Goal: Transaction & Acquisition: Purchase product/service

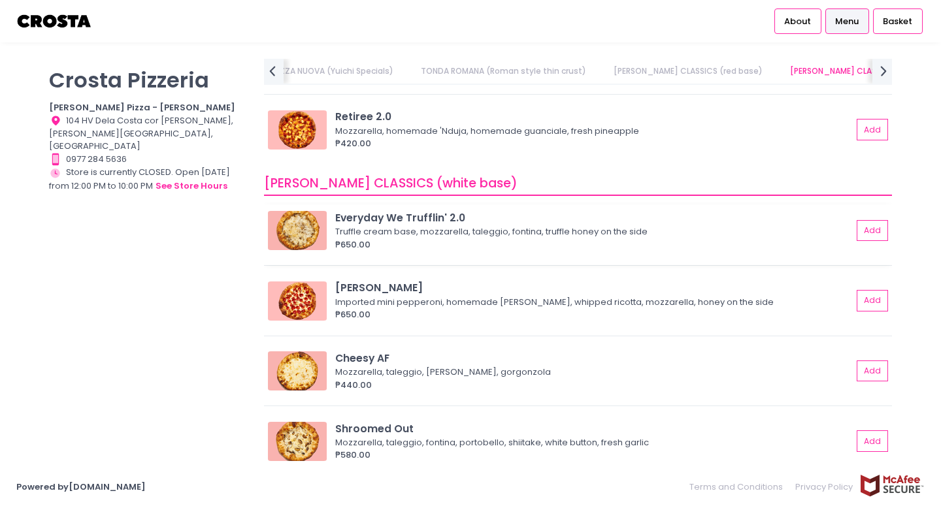
scroll to position [682, 0]
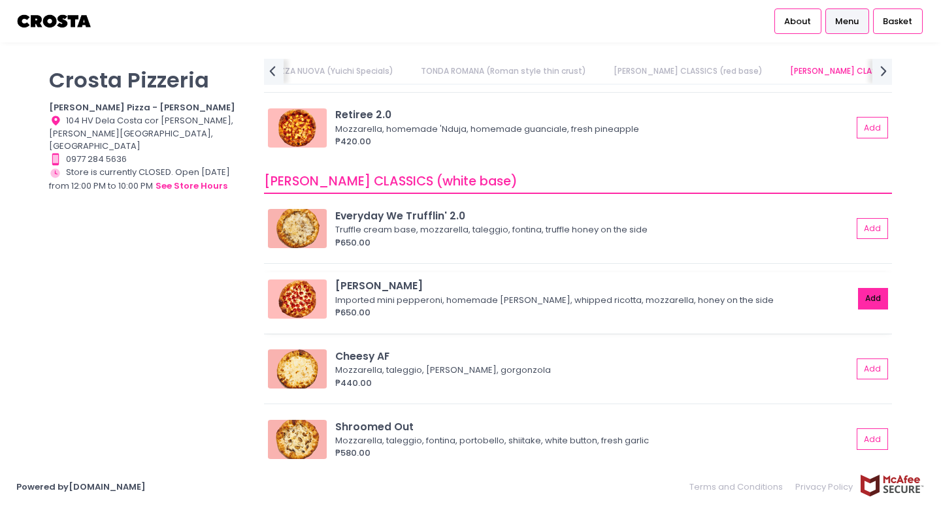
click at [874, 307] on button "Add" at bounding box center [873, 299] width 30 height 22
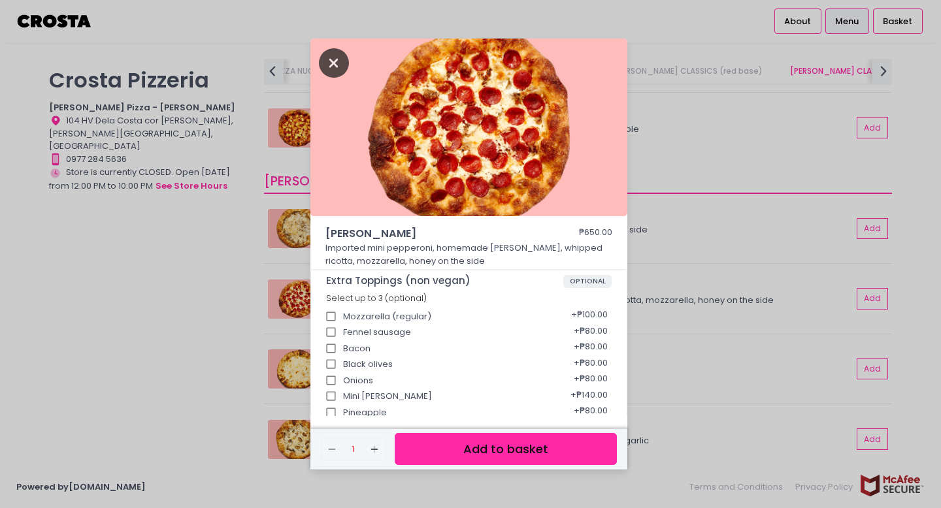
click at [335, 68] on icon "Close" at bounding box center [334, 62] width 30 height 29
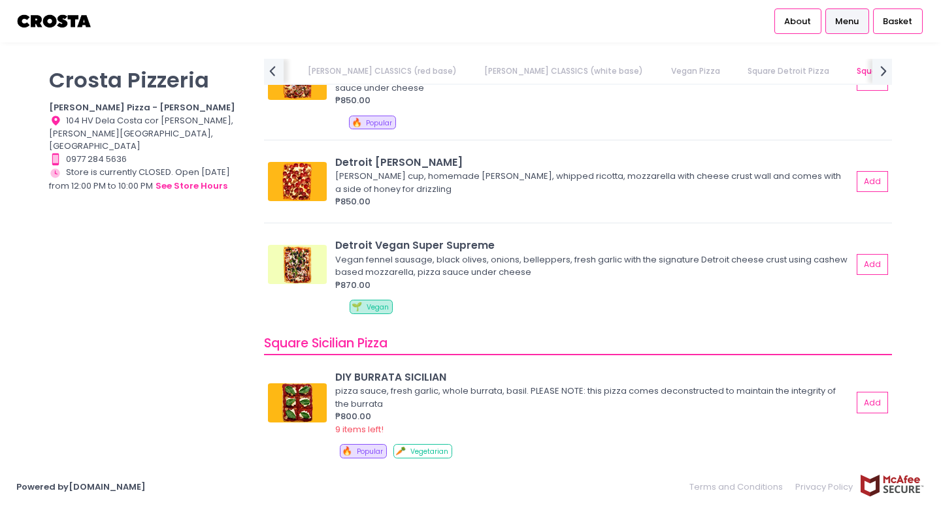
scroll to position [1550, 0]
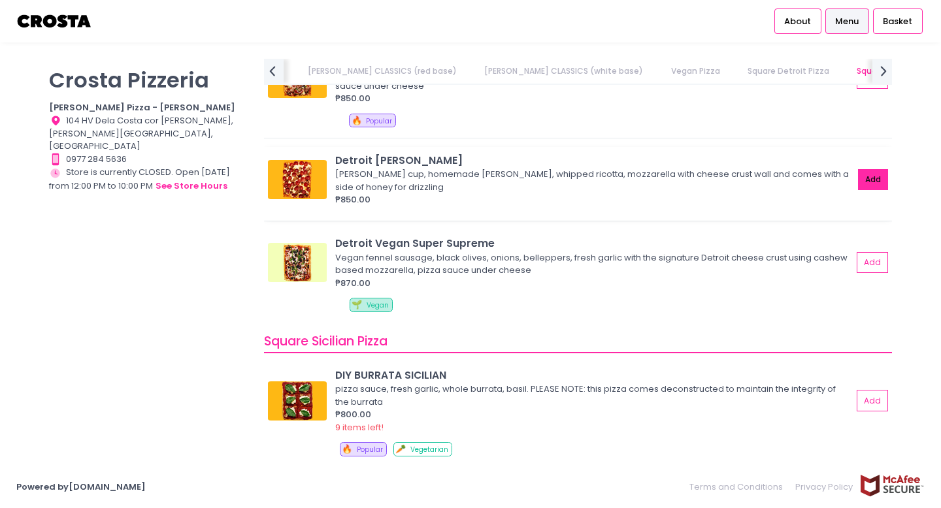
click at [874, 176] on button "Add" at bounding box center [873, 180] width 30 height 22
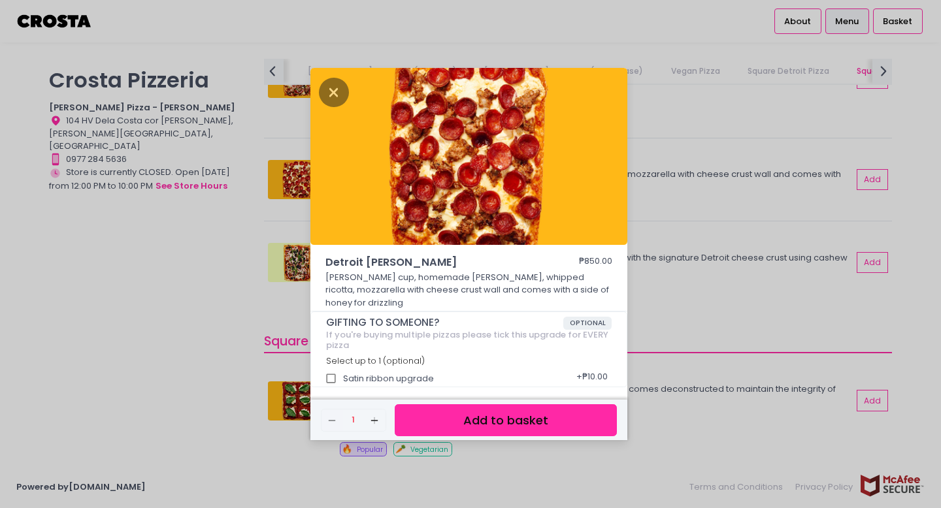
click at [537, 415] on button "Add to basket" at bounding box center [506, 421] width 222 height 32
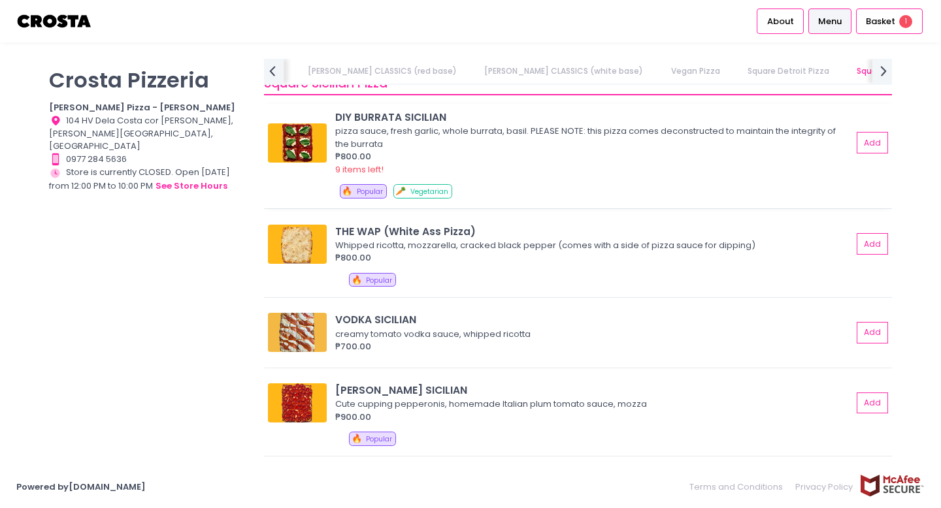
scroll to position [1817, 0]
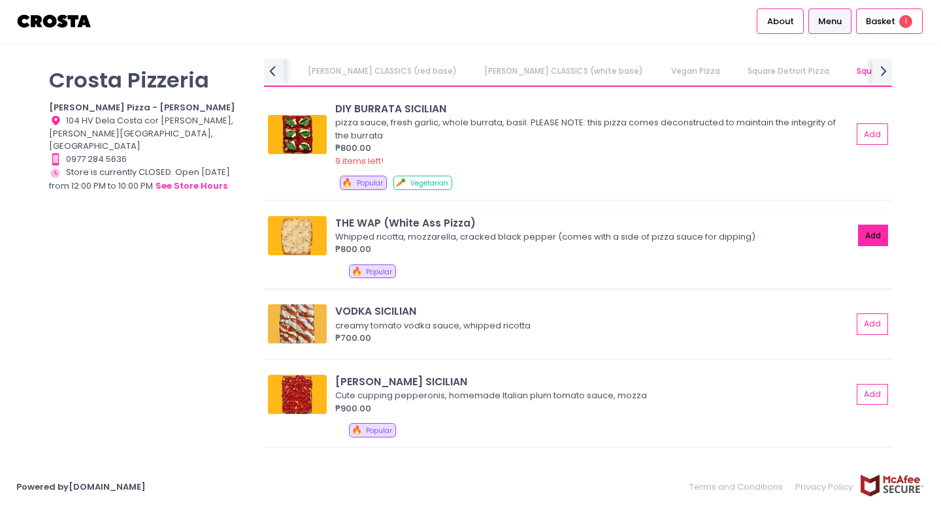
click at [869, 228] on button "Add" at bounding box center [873, 236] width 30 height 22
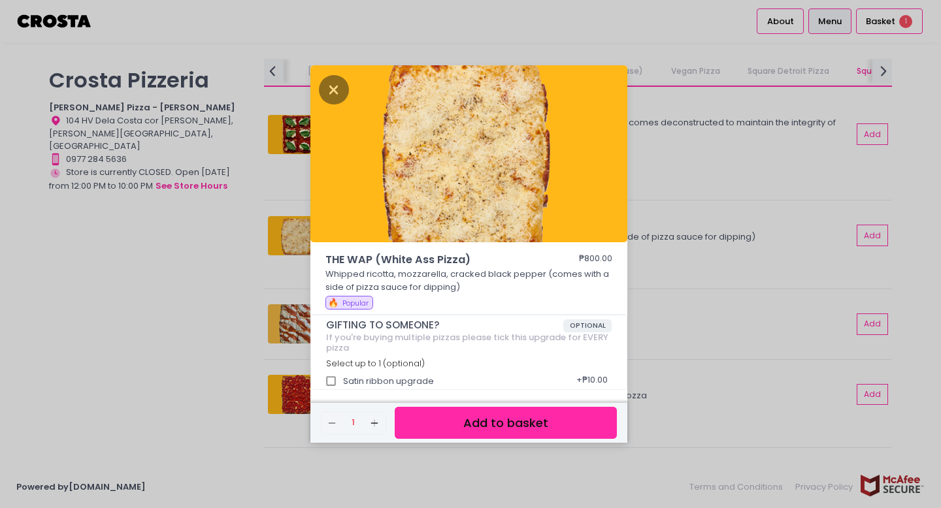
click at [562, 417] on button "Add to basket" at bounding box center [506, 423] width 222 height 32
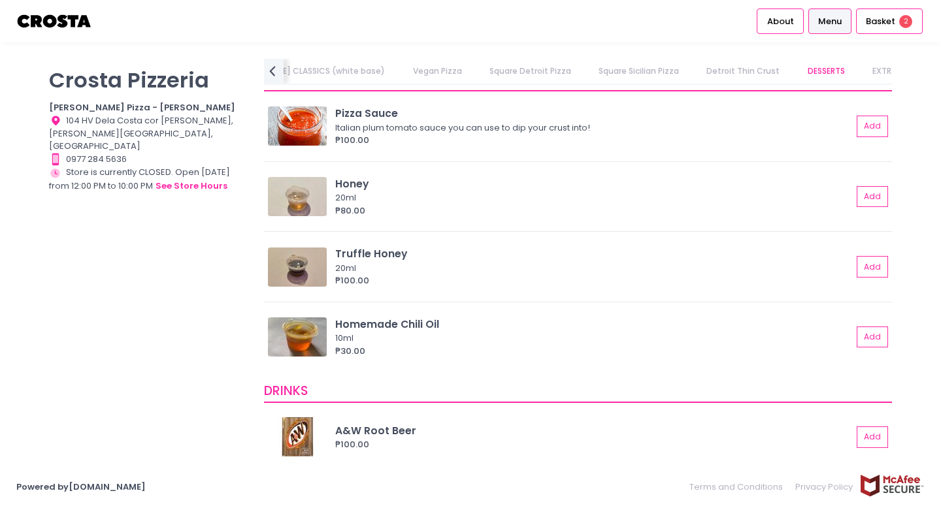
scroll to position [2594, 0]
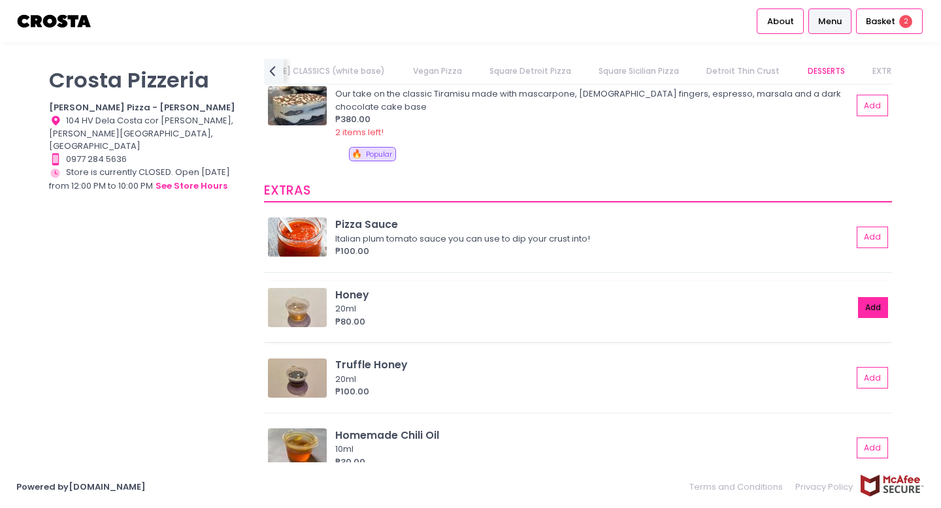
click at [876, 301] on button "Add" at bounding box center [873, 308] width 30 height 22
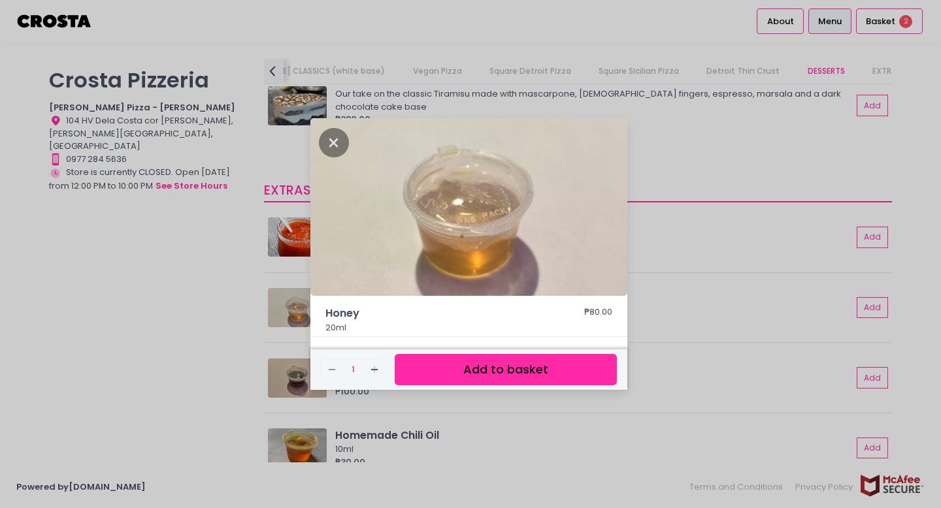
click at [544, 372] on button "Add to basket" at bounding box center [506, 370] width 222 height 32
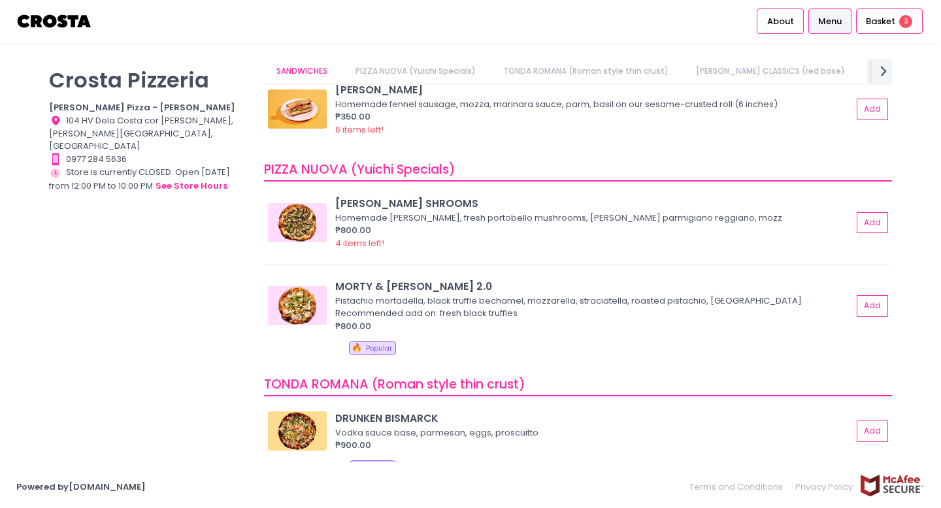
scroll to position [46, 0]
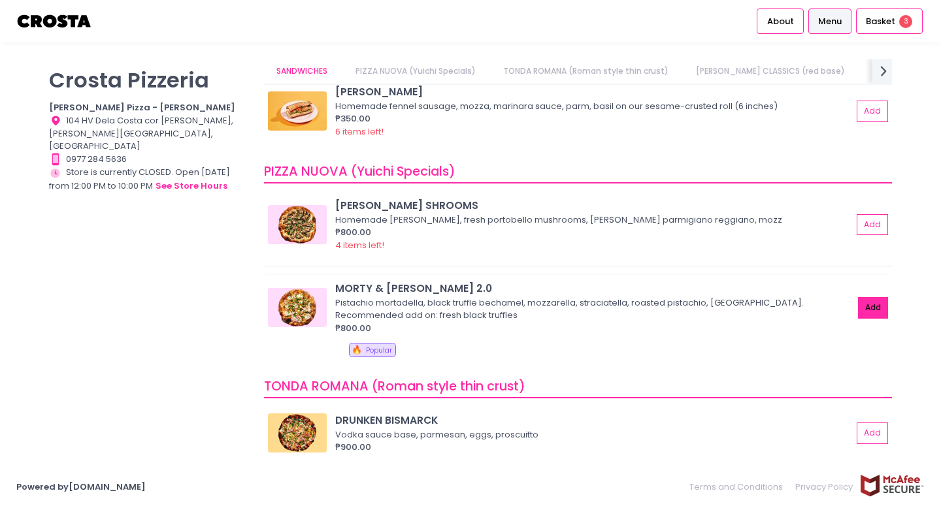
click at [863, 307] on button "Add" at bounding box center [873, 308] width 30 height 22
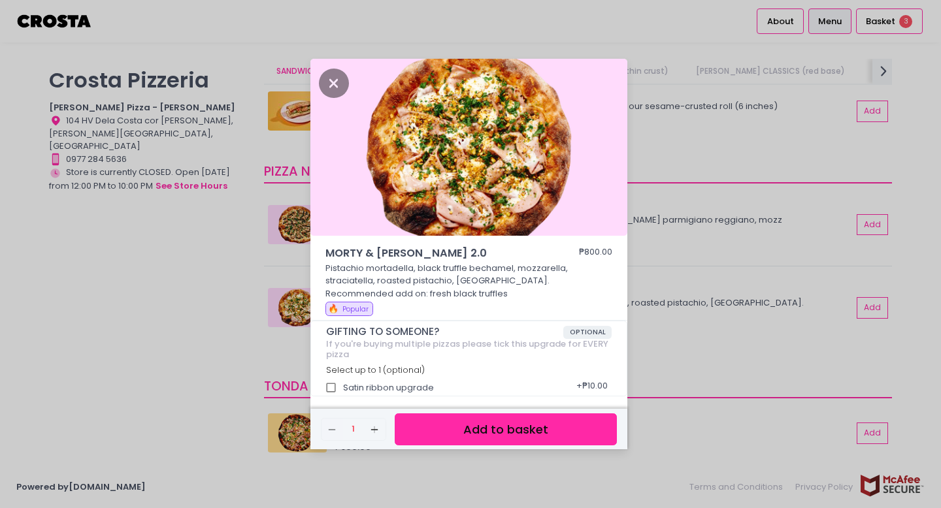
click at [562, 426] on button "Add to basket" at bounding box center [506, 430] width 222 height 32
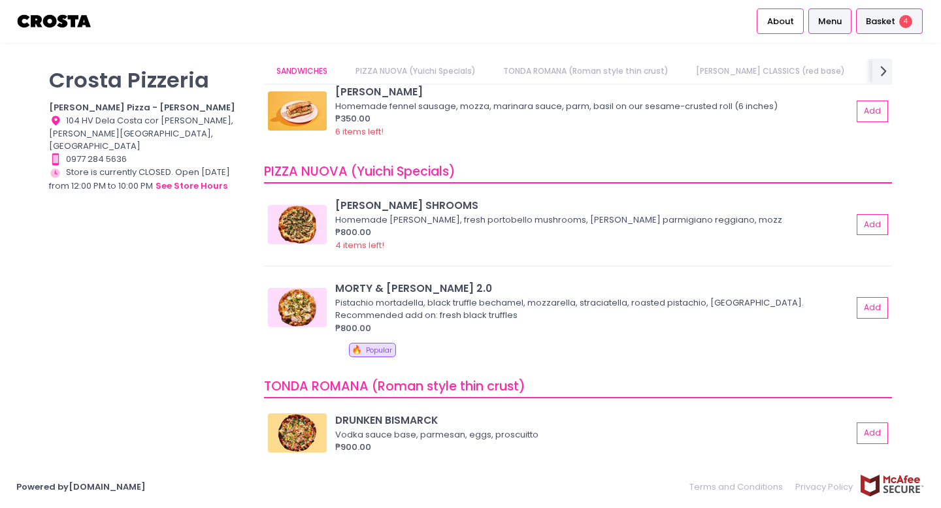
click at [882, 18] on span "Basket" at bounding box center [880, 21] width 29 height 13
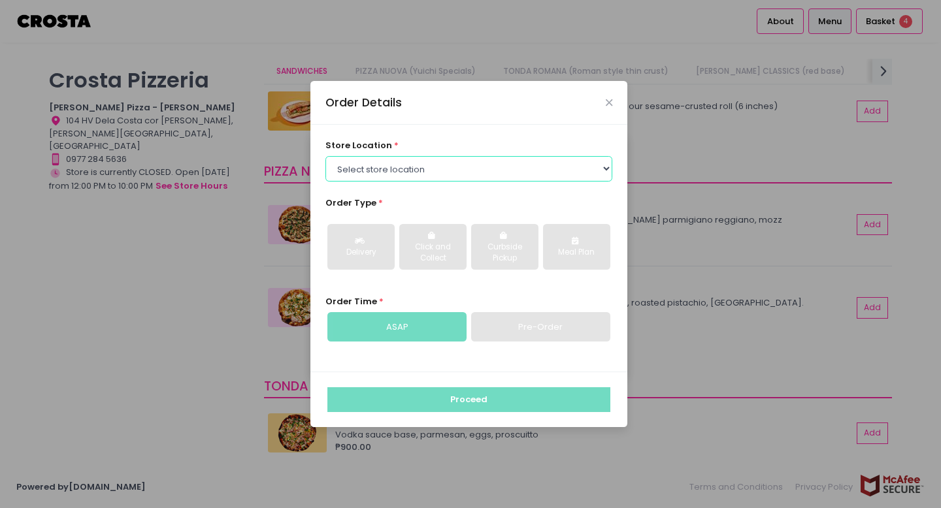
click at [597, 159] on select "Select store location Crosta Pizza - Salcedo Crosta Pizza - San Juan" at bounding box center [469, 168] width 288 height 25
select select "5fabb2e53664a8677beaeb89"
click at [325, 156] on select "Select store location Crosta Pizza - Salcedo Crosta Pizza - San Juan" at bounding box center [469, 168] width 288 height 25
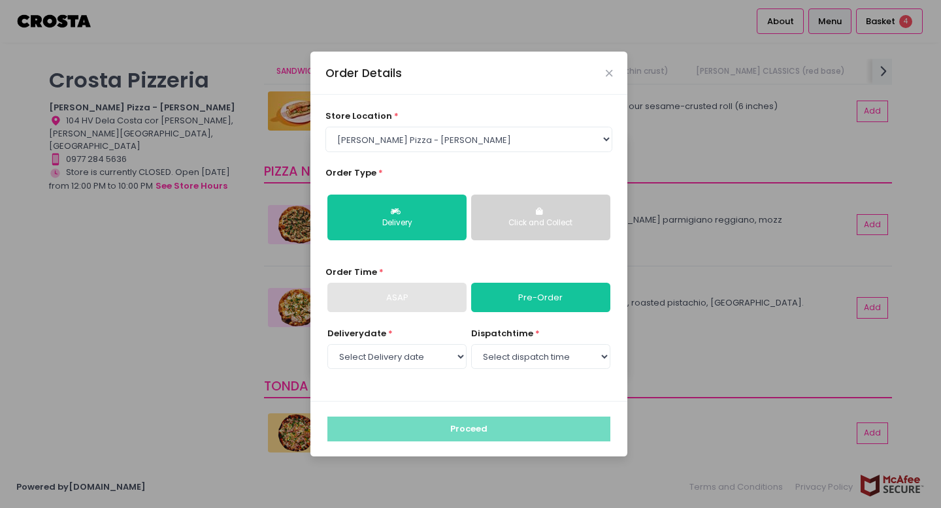
click at [451, 307] on div "ASAP" at bounding box center [396, 298] width 139 height 30
click at [443, 303] on div "ASAP" at bounding box center [396, 298] width 139 height 30
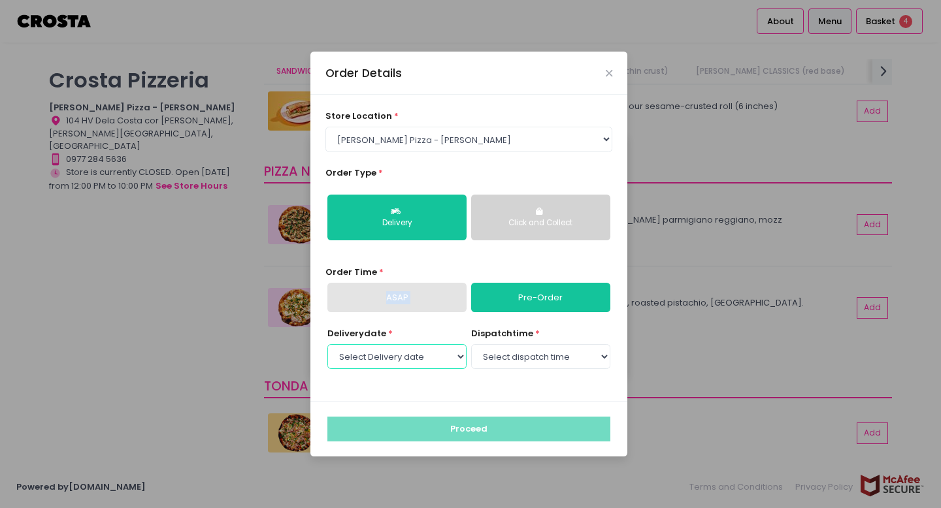
click at [446, 357] on select "Select Delivery date" at bounding box center [396, 356] width 139 height 25
click at [327, 344] on select "Select Delivery date" at bounding box center [396, 356] width 139 height 25
click at [464, 357] on select "Select Delivery date Saturday, Sep 6th Sunday, Sep 7th Monday, Sep 8th Tuesday,…" at bounding box center [396, 356] width 139 height 25
select select "2025-09-06"
click at [327, 344] on select "Select Delivery date Saturday, Sep 6th Sunday, Sep 7th Monday, Sep 8th Tuesday,…" at bounding box center [396, 356] width 139 height 25
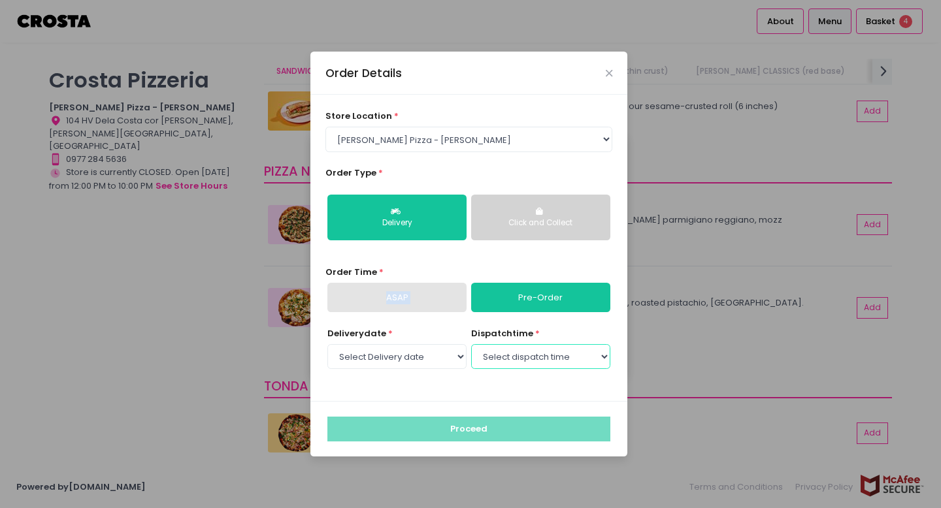
click at [550, 357] on select "Select dispatch time 12:00 PM - 12:30 PM 12:30 PM - 01:00 PM 01:00 PM - 01:30 P…" at bounding box center [540, 356] width 139 height 25
select select "12:00"
click at [471, 344] on select "Select dispatch time 12:00 PM - 12:30 PM 12:30 PM - 01:00 PM 01:00 PM - 01:30 P…" at bounding box center [540, 356] width 139 height 25
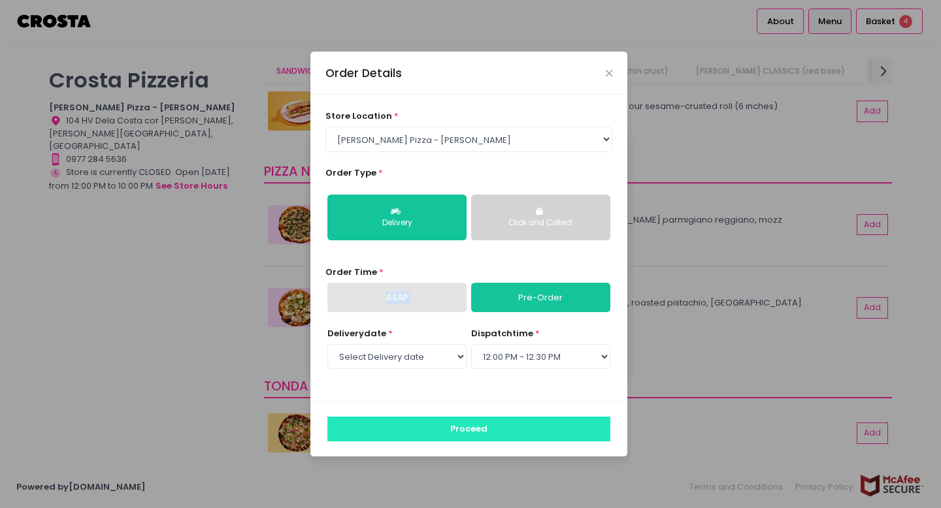
click at [548, 429] on button "Proceed" at bounding box center [468, 429] width 283 height 25
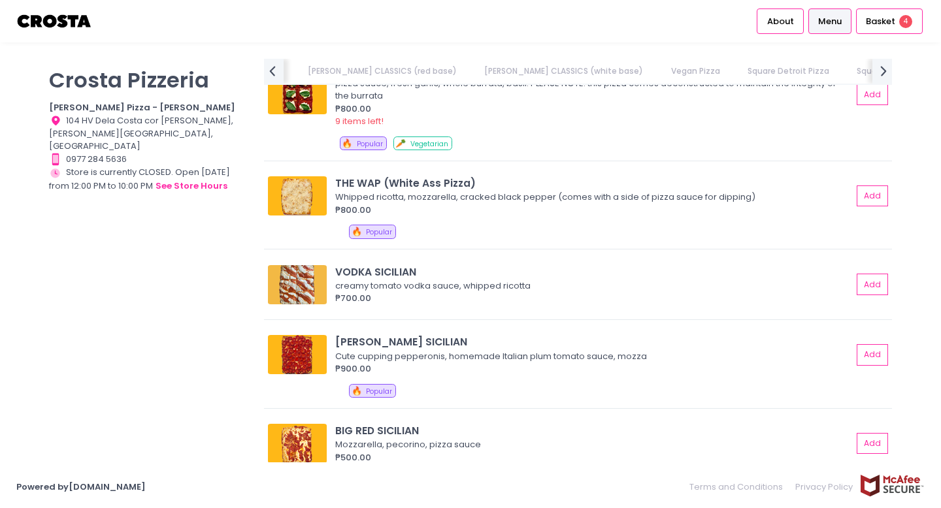
scroll to position [0, 501]
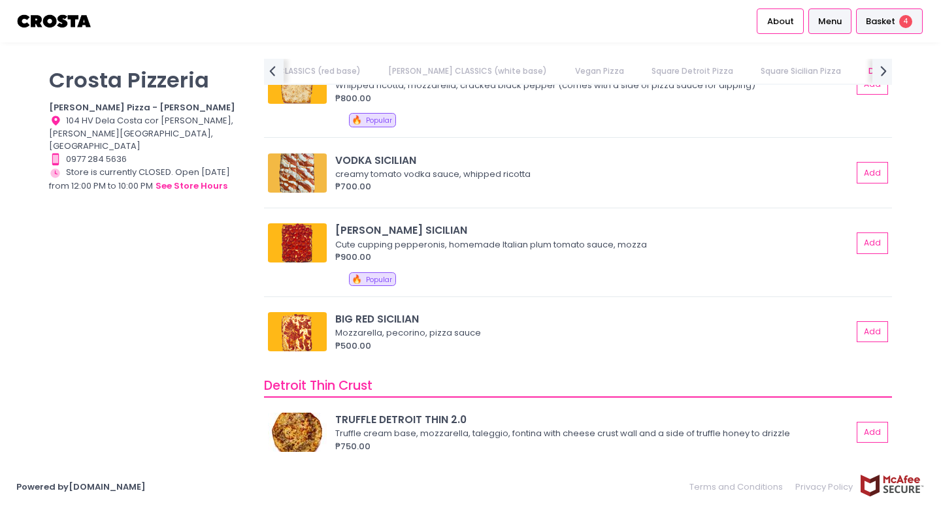
click at [888, 28] on div "Basket 4" at bounding box center [889, 20] width 67 height 25
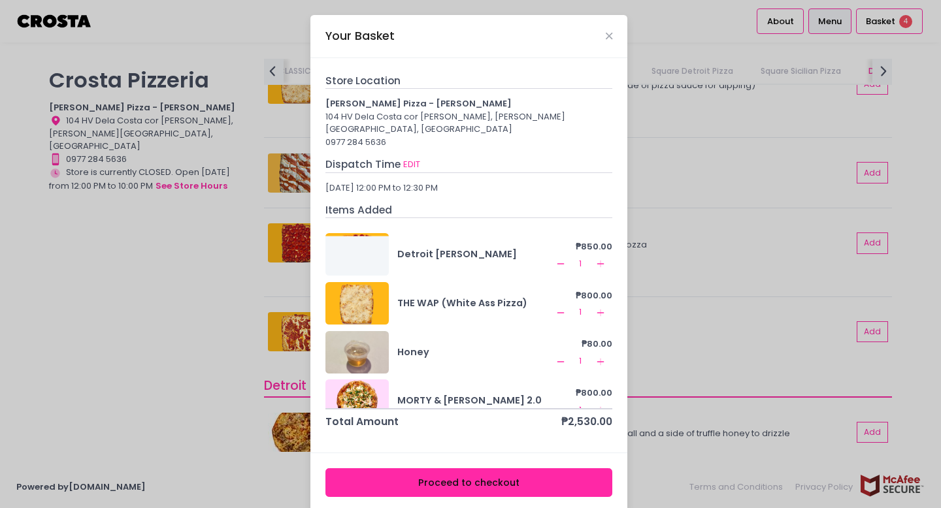
scroll to position [20, 0]
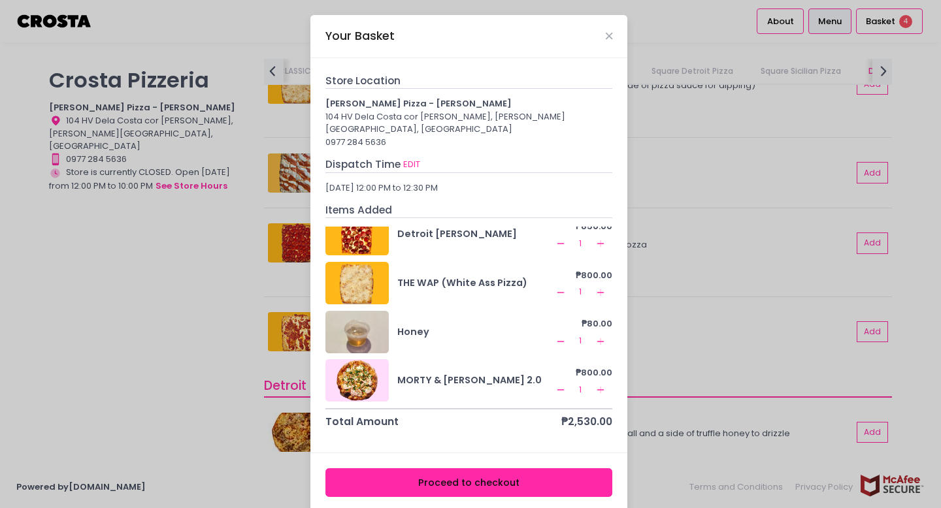
click at [555, 469] on button "Proceed to checkout" at bounding box center [469, 483] width 288 height 29
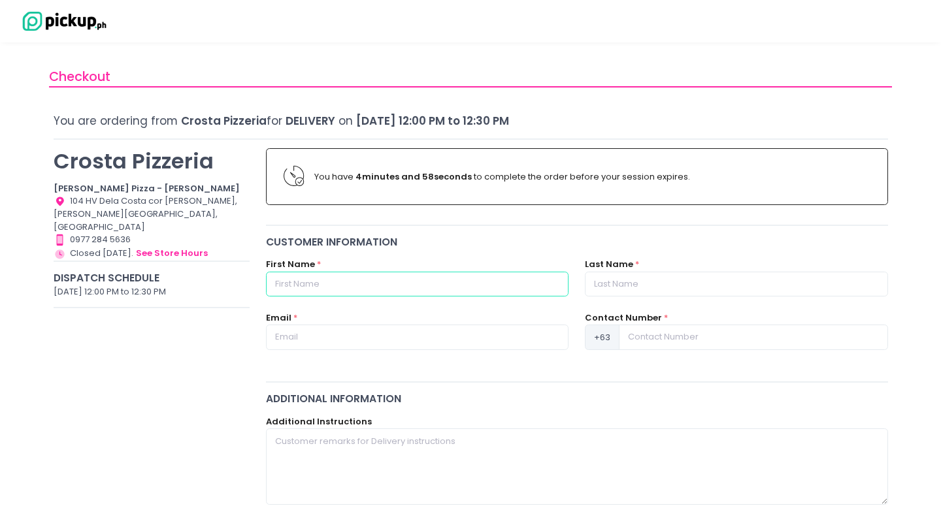
click at [491, 282] on input "text" at bounding box center [417, 284] width 303 height 25
type input "Mark"
click at [623, 287] on input "text" at bounding box center [736, 284] width 303 height 25
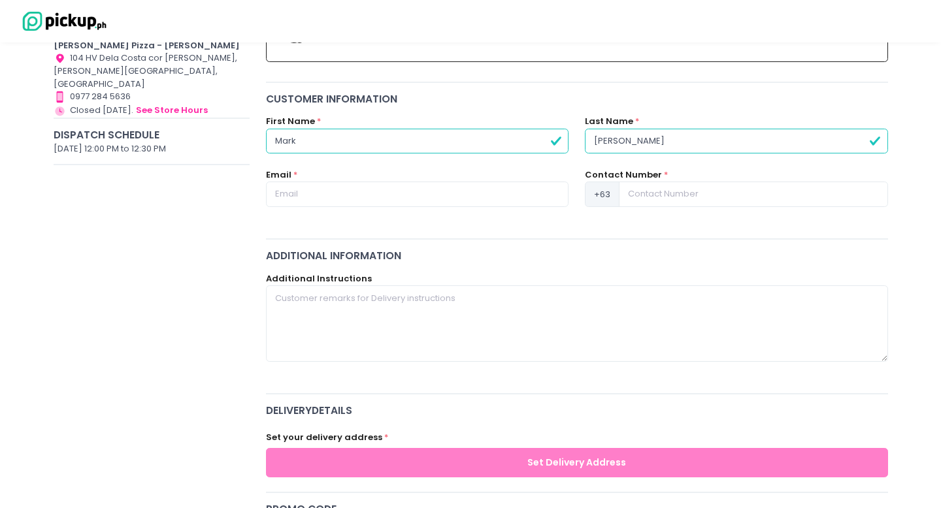
scroll to position [145, 0]
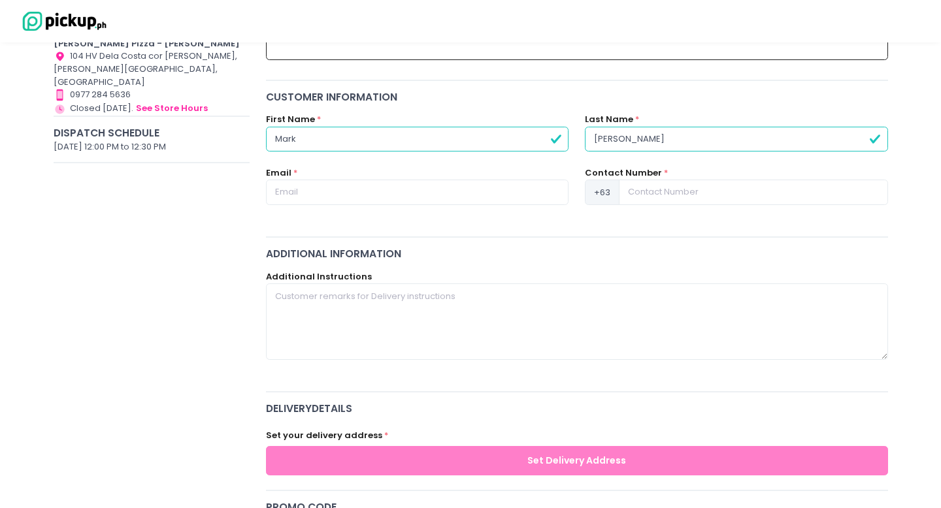
type input "Pimentel"
click at [514, 200] on input "text" at bounding box center [417, 192] width 303 height 25
type input "fwdmarkpimentel@gmail.com"
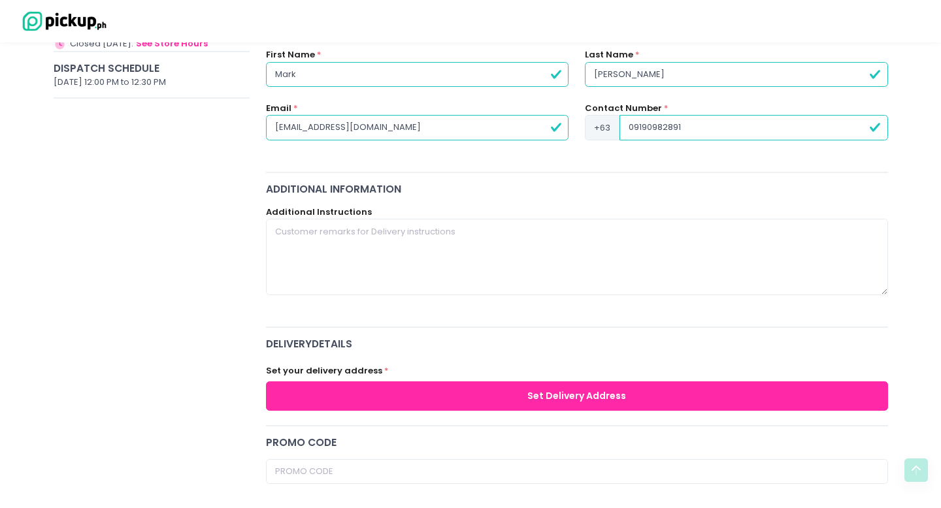
scroll to position [212, 0]
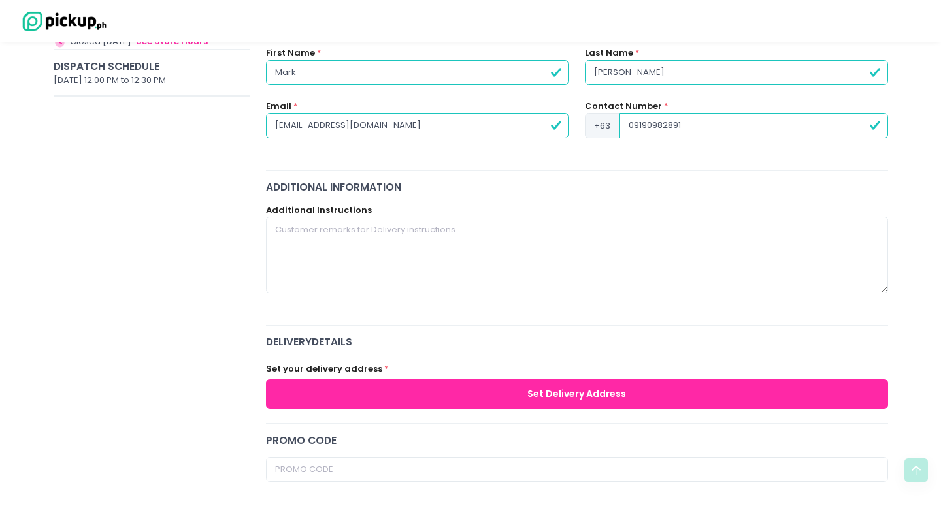
click at [635, 123] on input "09190982891" at bounding box center [754, 125] width 268 height 25
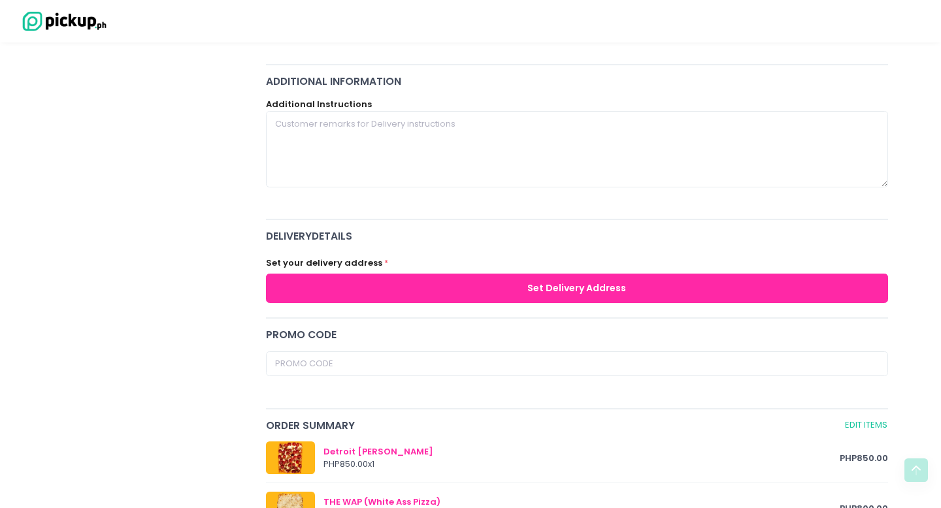
scroll to position [319, 0]
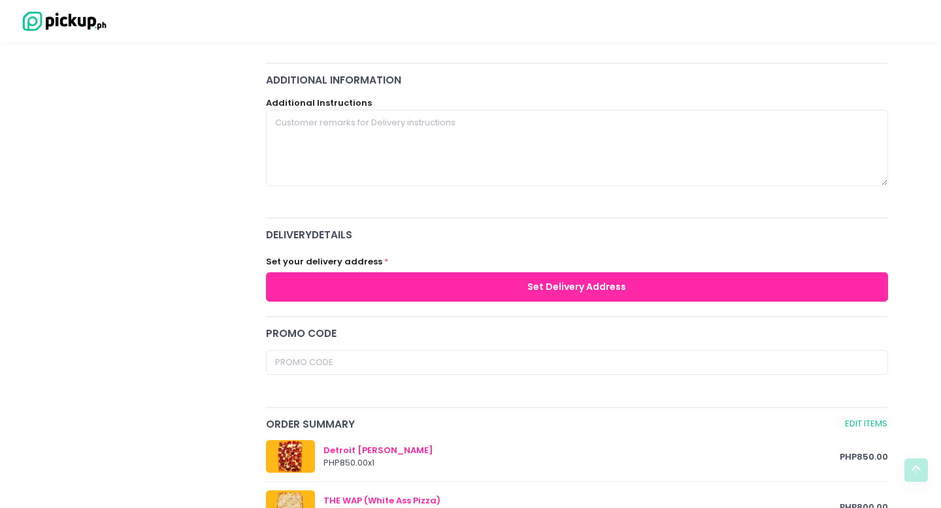
type input "9190982891"
click at [540, 293] on button "Set Delivery Address" at bounding box center [577, 287] width 622 height 29
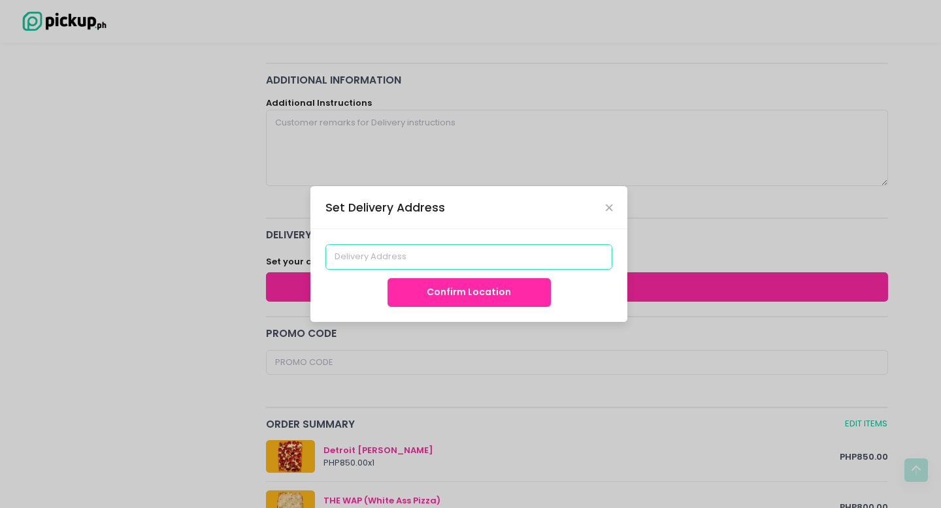
click at [507, 262] on input at bounding box center [469, 256] width 288 height 25
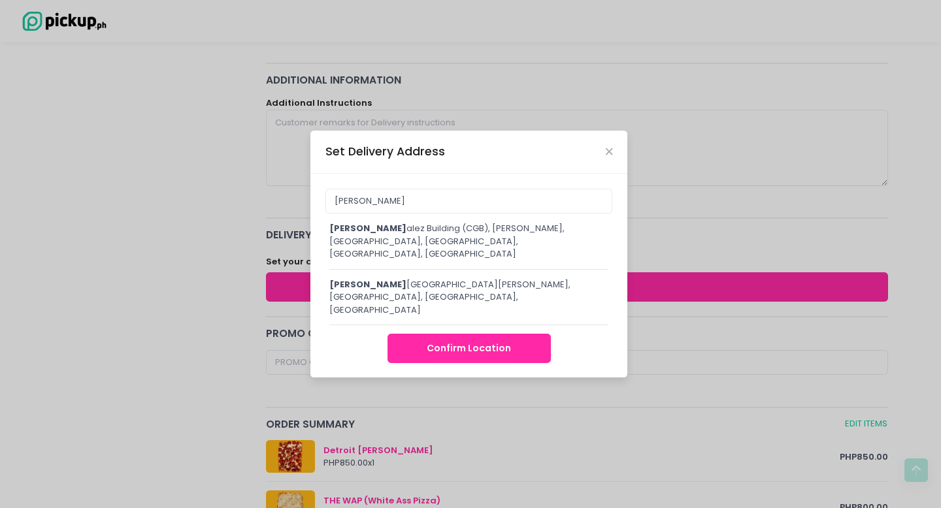
click at [500, 250] on div "Cacho Gonz alez Building (CGB), Aguirre, Legazpi Village, Makati City, Metro Ma…" at bounding box center [468, 241] width 279 height 39
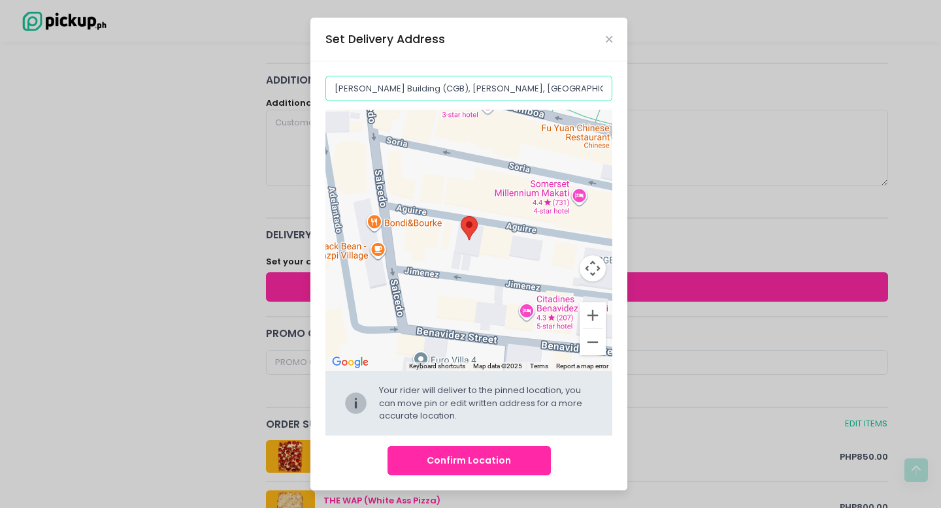
click at [472, 95] on input "Cacho Gonzalez Building (CGB), Aguirre, Legazpi Village, Makati City, Metro Man…" at bounding box center [469, 88] width 288 height 25
click at [480, 91] on input "Cacho Gonzalez Building (CGB), Aguirre, Legazpi Village, Makati City, Metro Man…" at bounding box center [469, 88] width 288 height 25
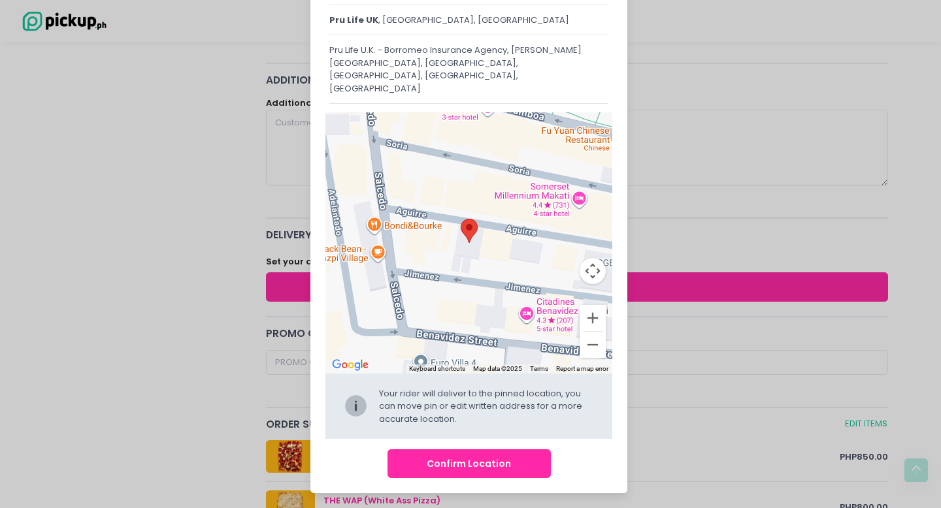
scroll to position [0, 0]
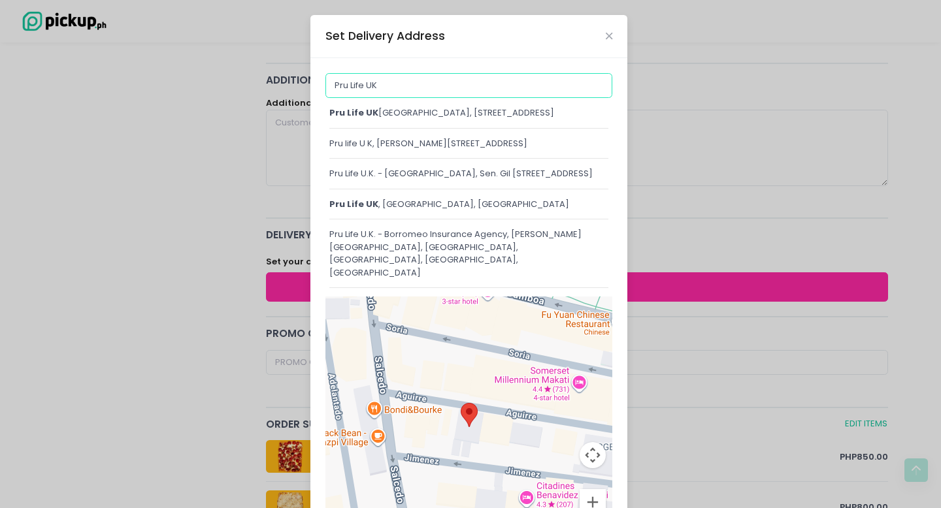
drag, startPoint x: 403, startPoint y: 88, endPoint x: 250, endPoint y: 88, distance: 152.3
click at [250, 88] on div "Set Delivery Address Pru Life UK Pru Life UK Business Center, 36th Street, Tagu…" at bounding box center [470, 254] width 941 height 508
type input "c"
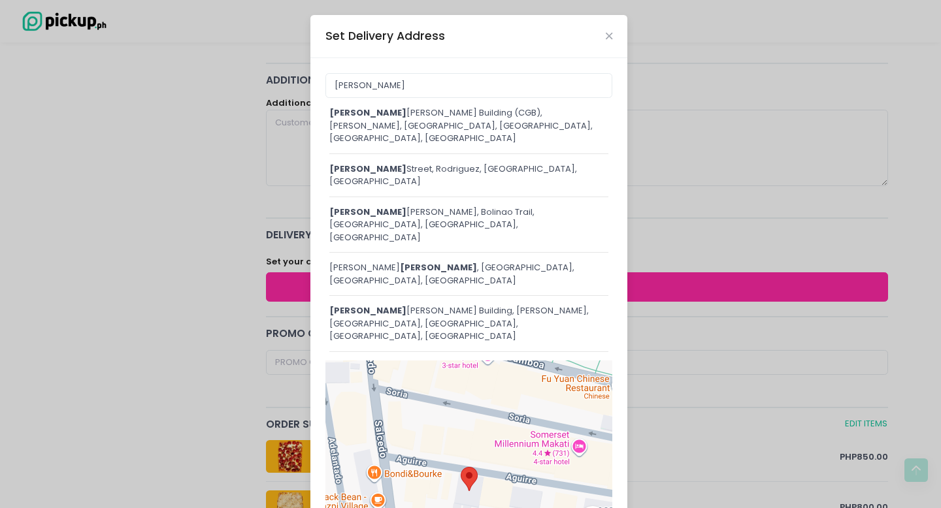
click at [497, 305] on div "cacho Gonzalez Building, Aguirre, Legazpi Village, Makati City, Metro Manila, P…" at bounding box center [468, 324] width 279 height 39
type input "Cacho Gonzalez Building, Aguirre, Legazpi Village, Makati City, Metro Manila, P…"
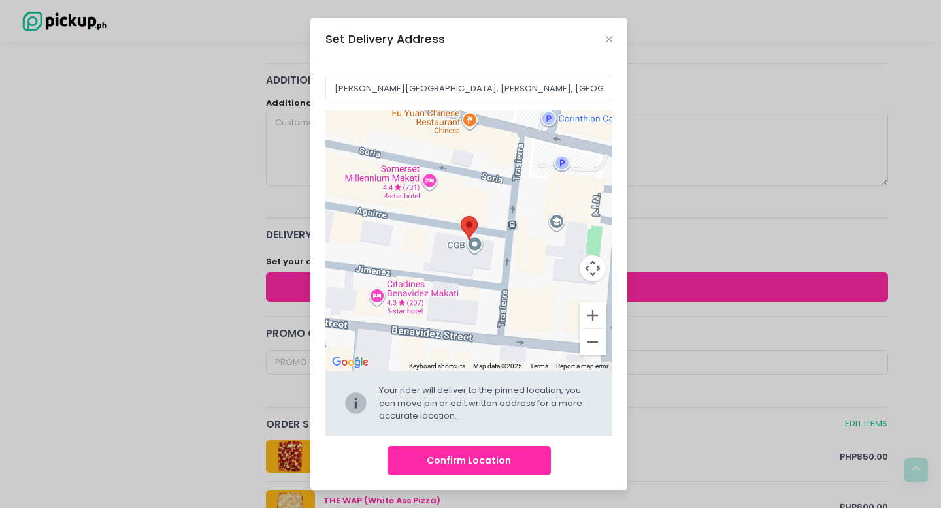
click at [494, 457] on button "Confirm Location" at bounding box center [469, 460] width 163 height 29
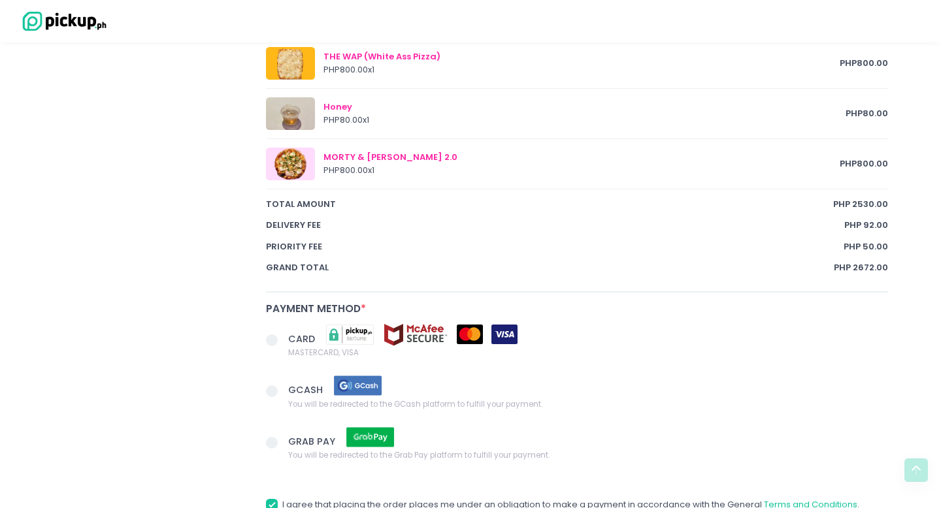
scroll to position [933, 0]
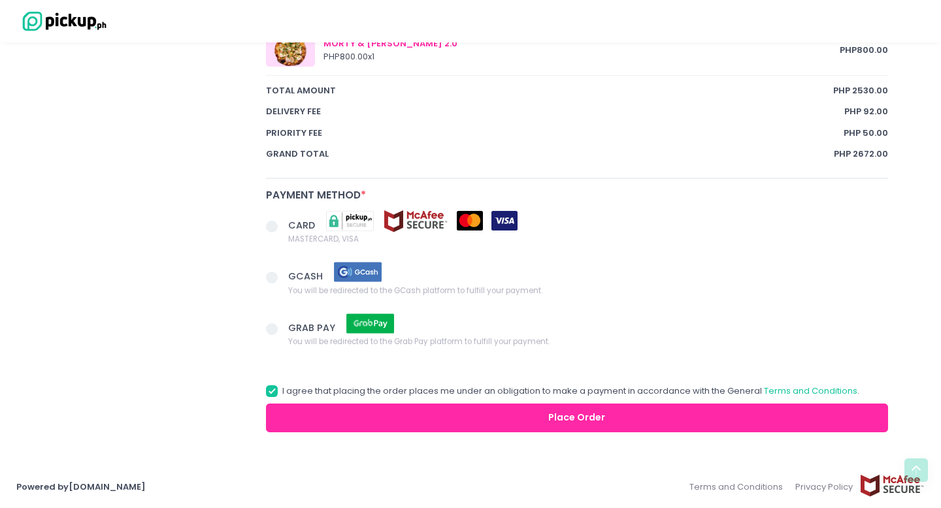
click at [285, 229] on span at bounding box center [277, 228] width 22 height 18
click at [285, 229] on input "CARD MASTERCARD, VISA" at bounding box center [286, 224] width 8 height 8
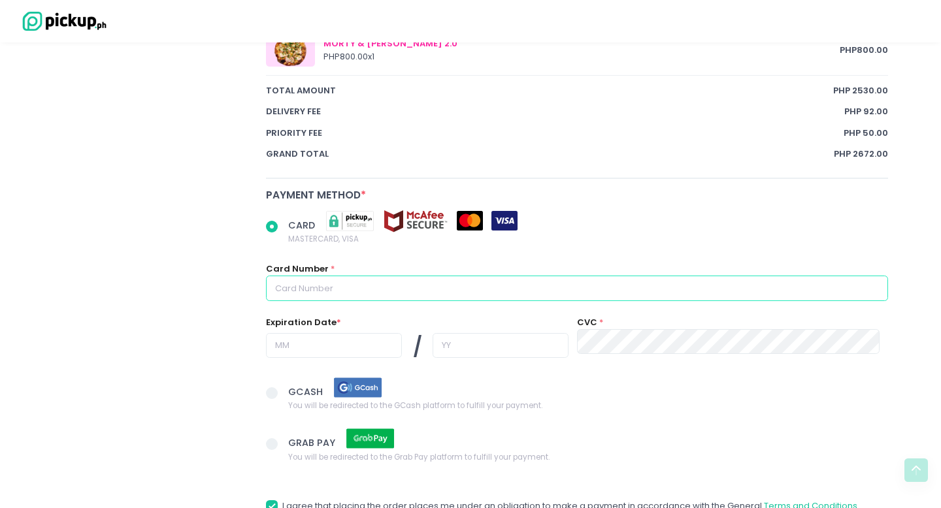
click at [378, 280] on input "text" at bounding box center [577, 288] width 622 height 25
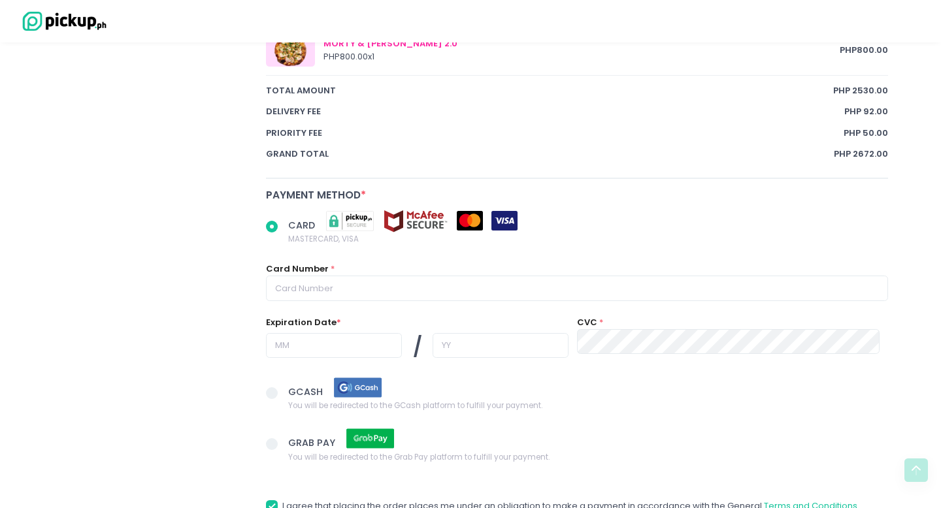
radio input "true"
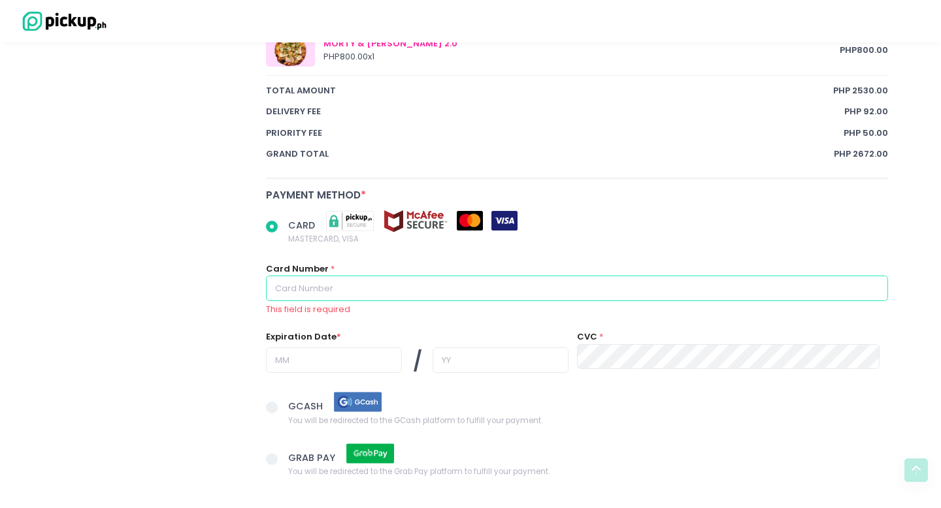
type input "5363470105431238"
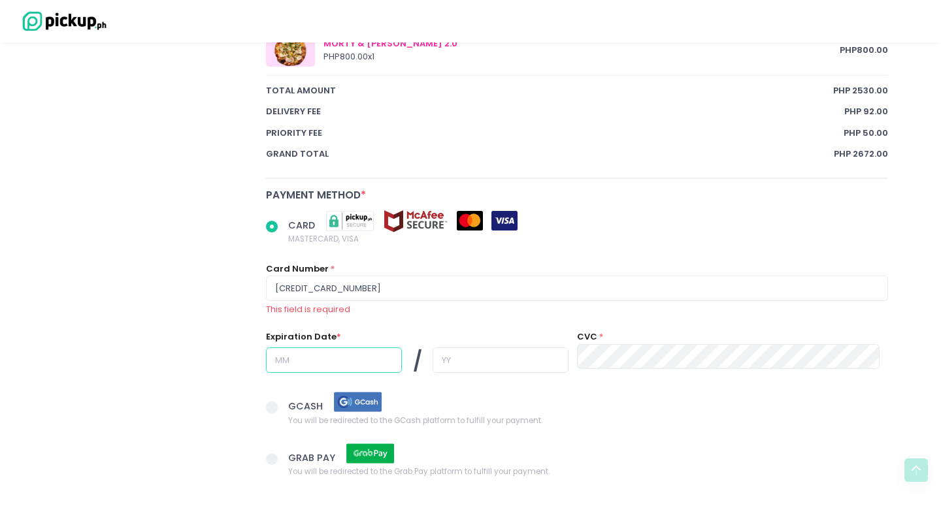
type input "04"
type input "33"
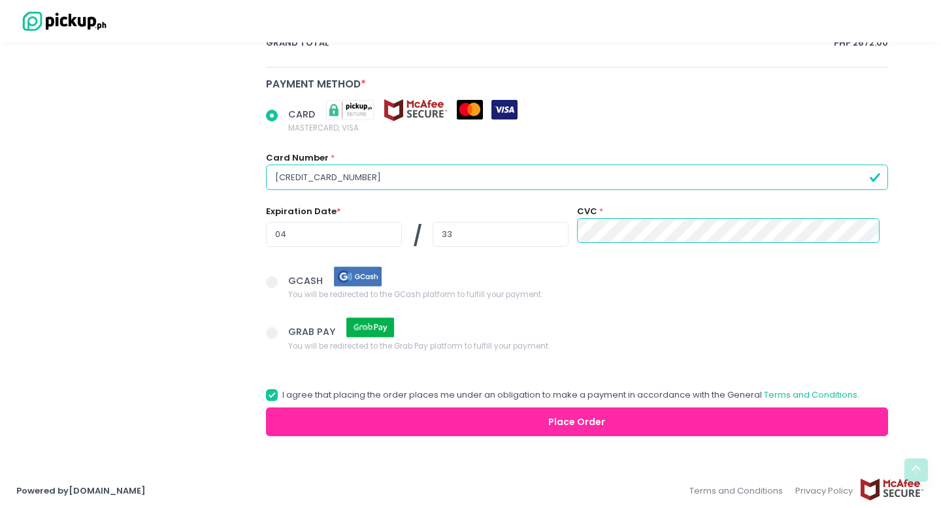
scroll to position [1048, 0]
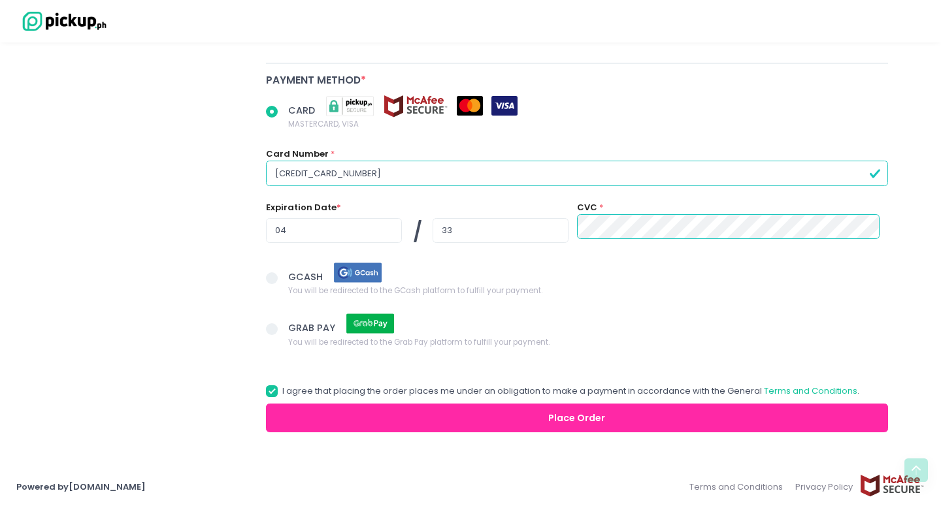
click at [640, 410] on button "Place Order" at bounding box center [577, 418] width 622 height 29
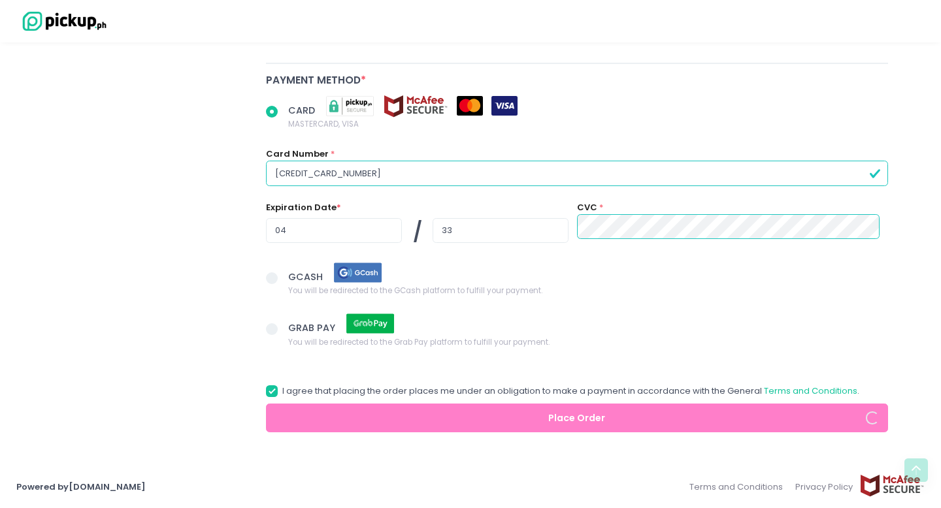
radio input "true"
